Goal: Information Seeking & Learning: Check status

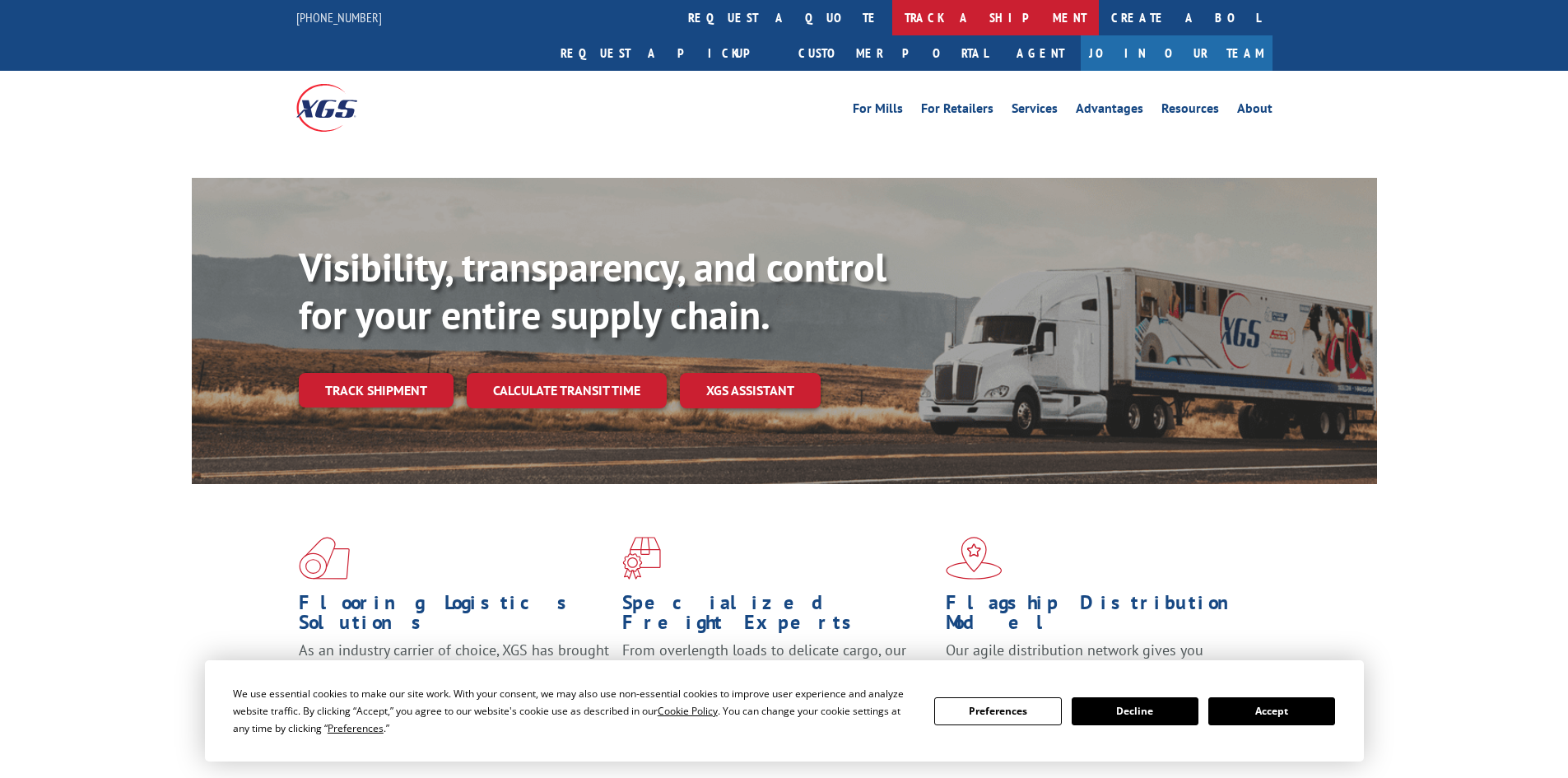
click at [892, 13] on link "track a shipment" at bounding box center [995, 18] width 206 height 36
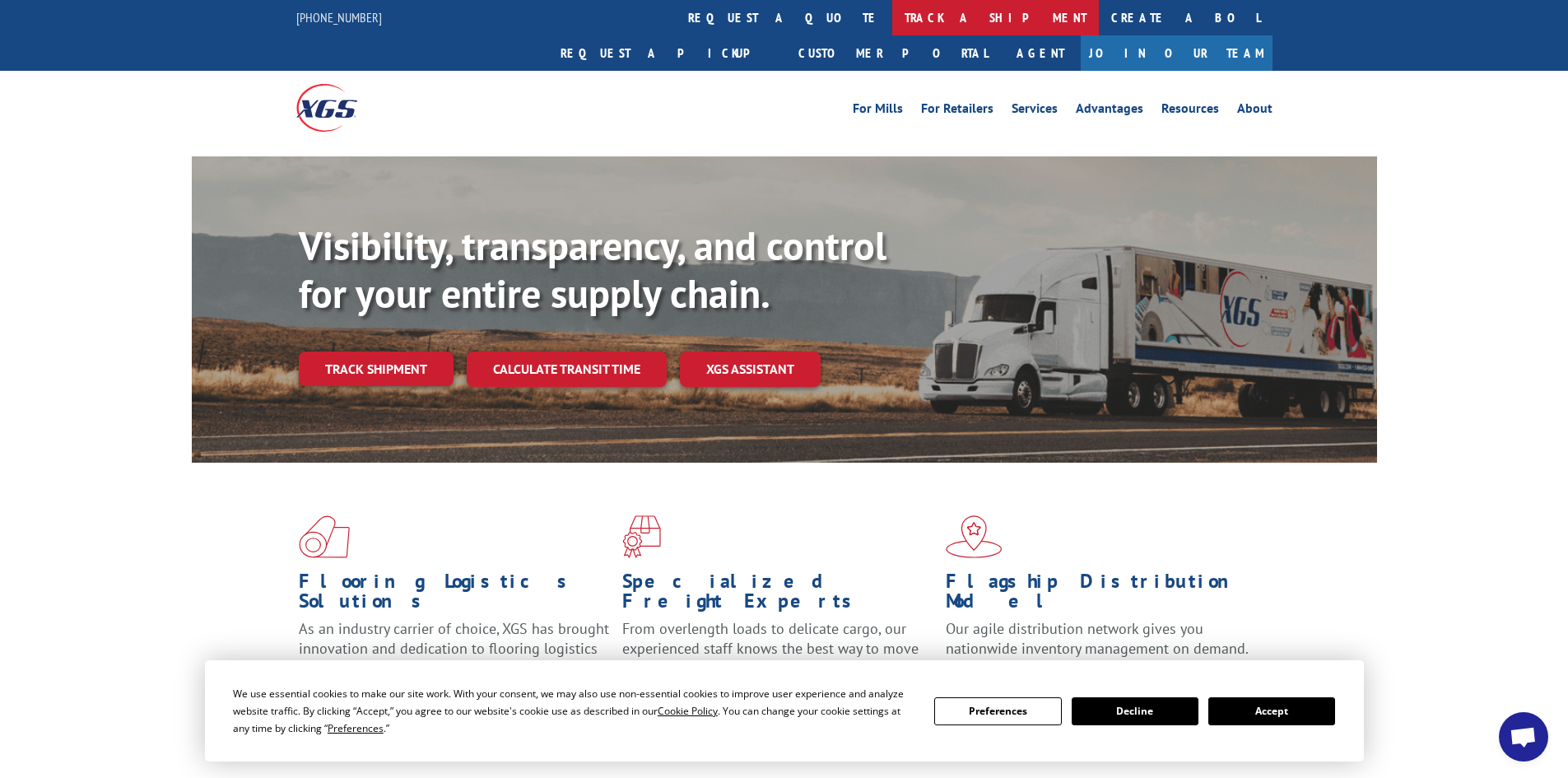
click at [892, 13] on link "track a shipment" at bounding box center [995, 18] width 206 height 36
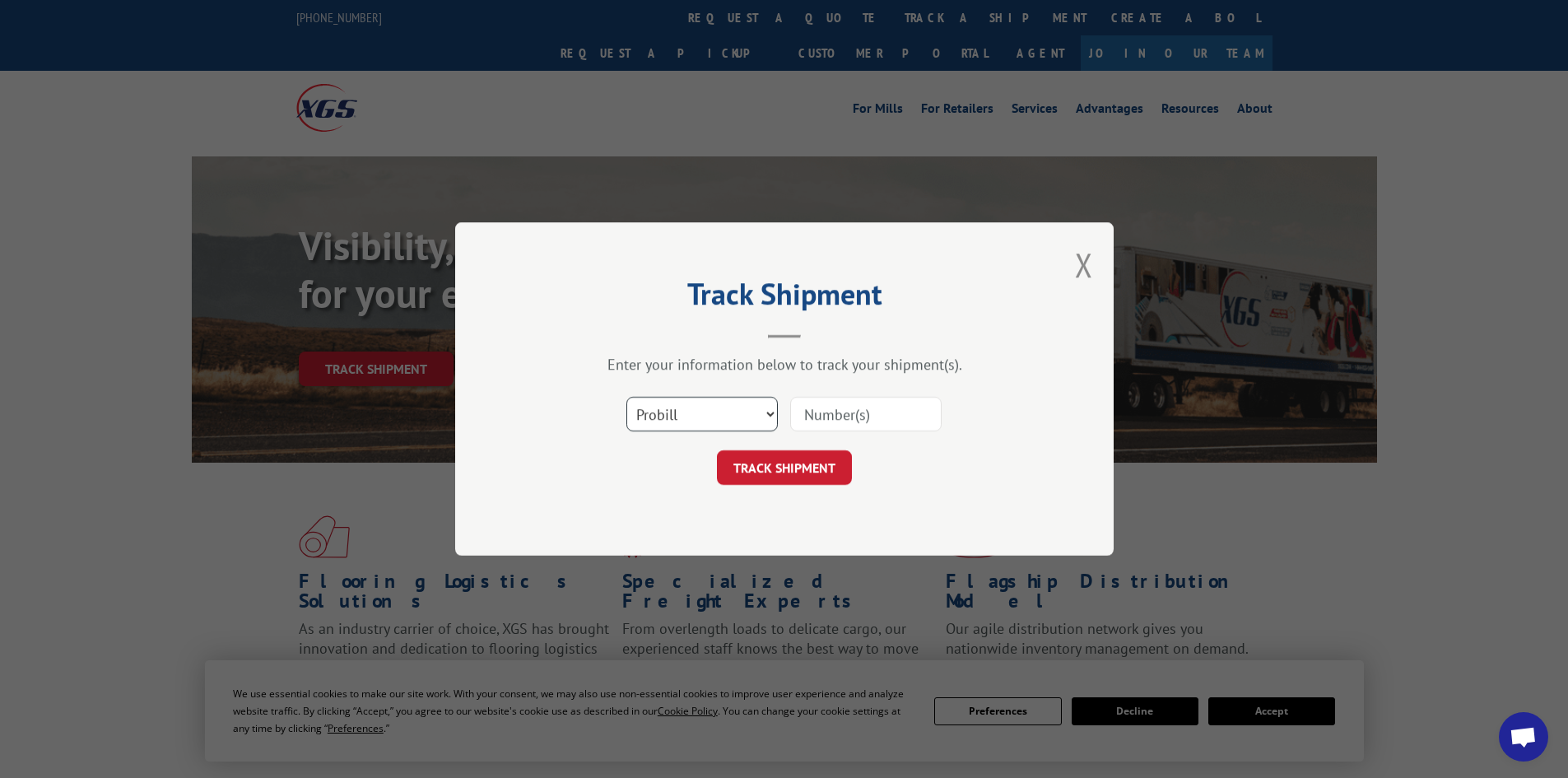
click at [736, 406] on select "Select category... Probill BOL PO" at bounding box center [701, 414] width 152 height 35
select select "bol"
click at [626, 397] on select "Select category... Probill BOL PO" at bounding box center [701, 414] width 152 height 35
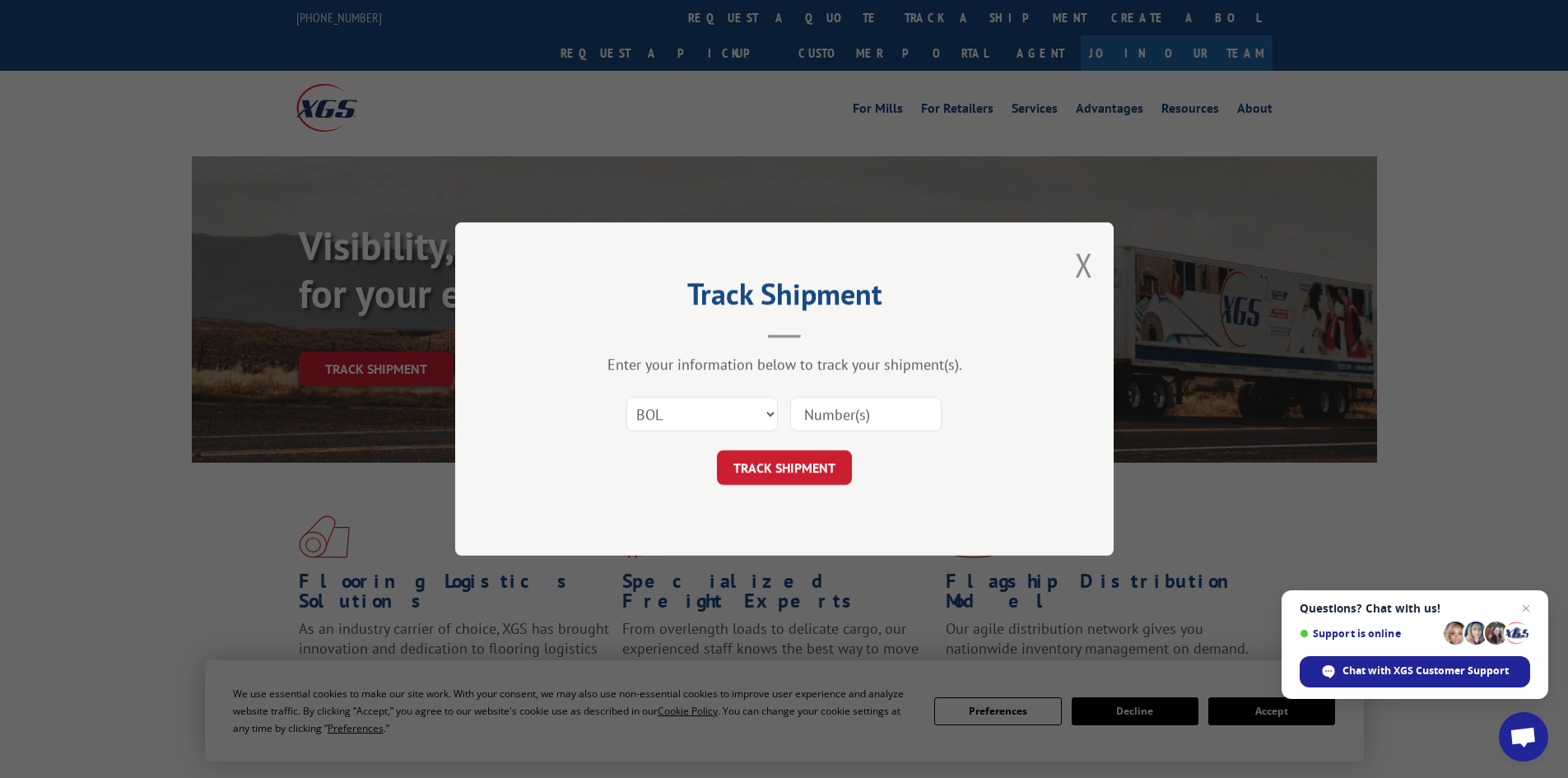
click at [827, 418] on input at bounding box center [866, 414] width 152 height 35
paste input "483930628357"
type input "483930628357"
